Goal: Transaction & Acquisition: Book appointment/travel/reservation

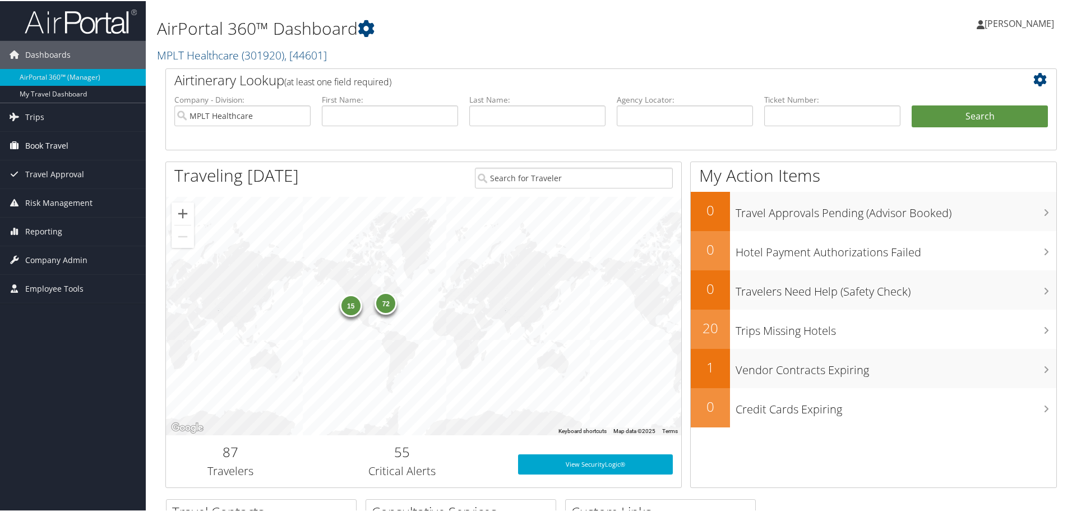
click at [37, 142] on span "Book Travel" at bounding box center [46, 145] width 43 height 28
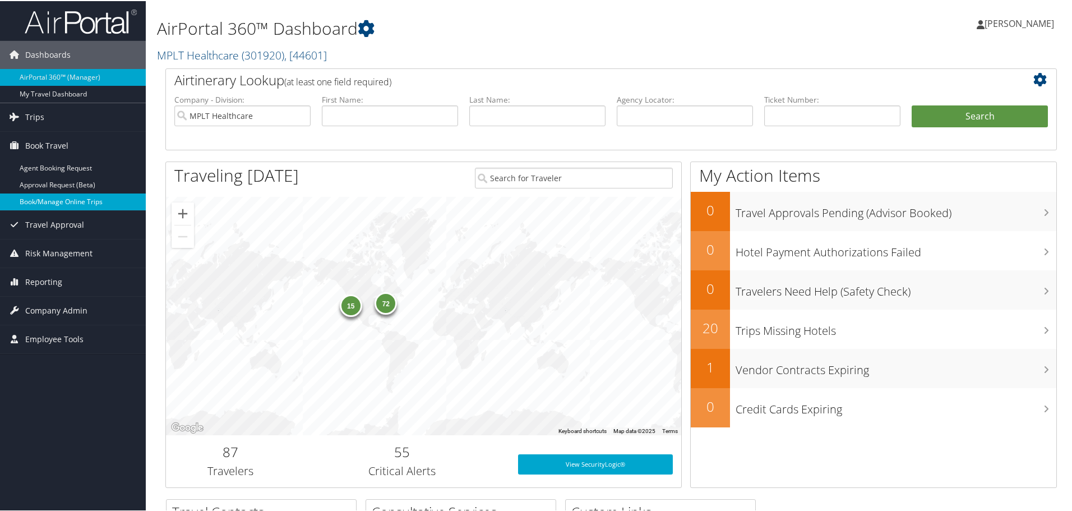
click at [39, 196] on link "Book/Manage Online Trips" at bounding box center [73, 200] width 146 height 17
